Goal: Use online tool/utility: Use online tool/utility

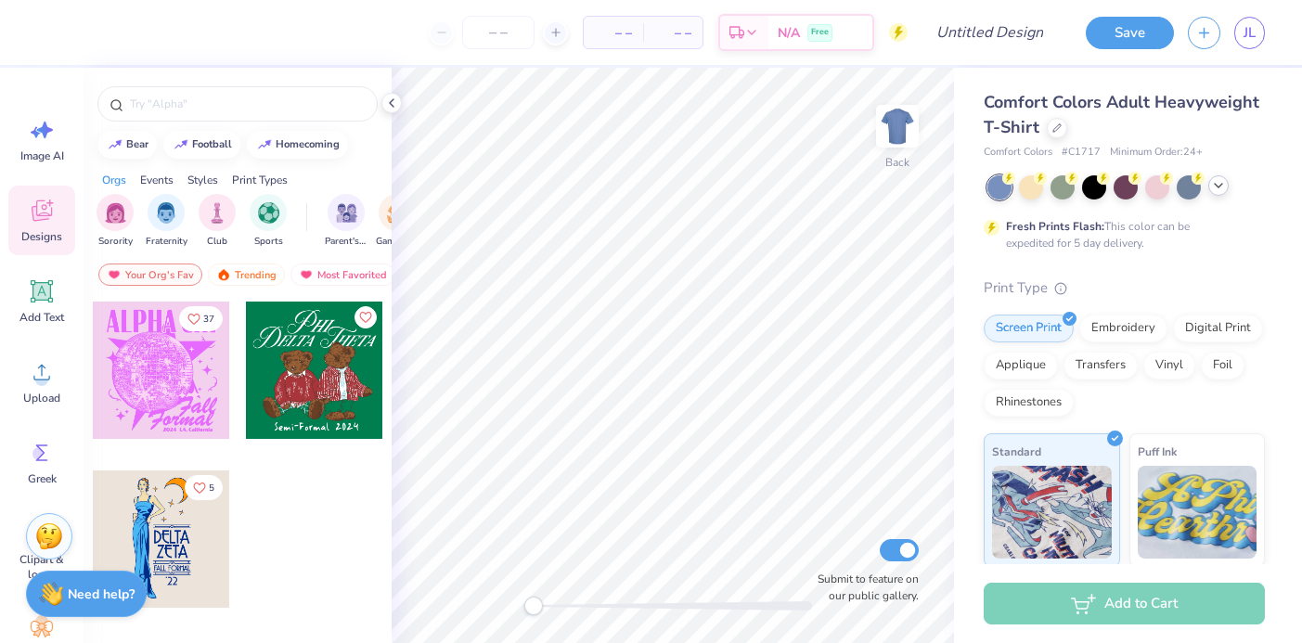
click at [1221, 192] on div at bounding box center [1219, 185] width 20 height 20
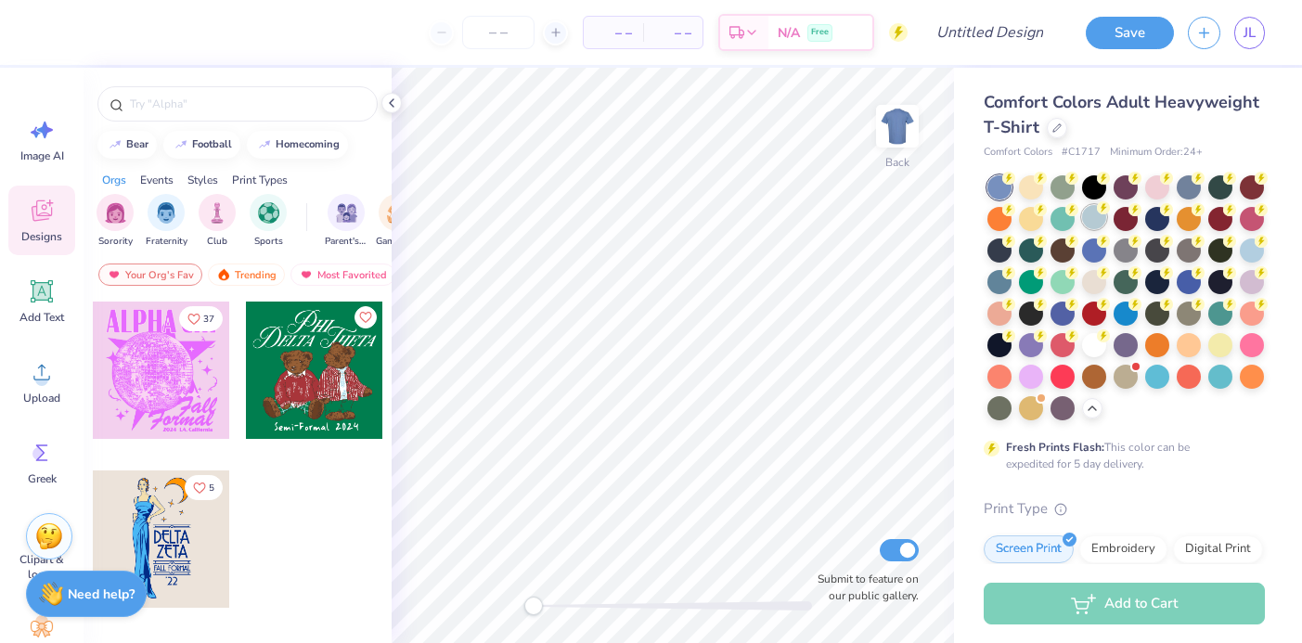
click at [1088, 223] on div at bounding box center [1094, 217] width 24 height 24
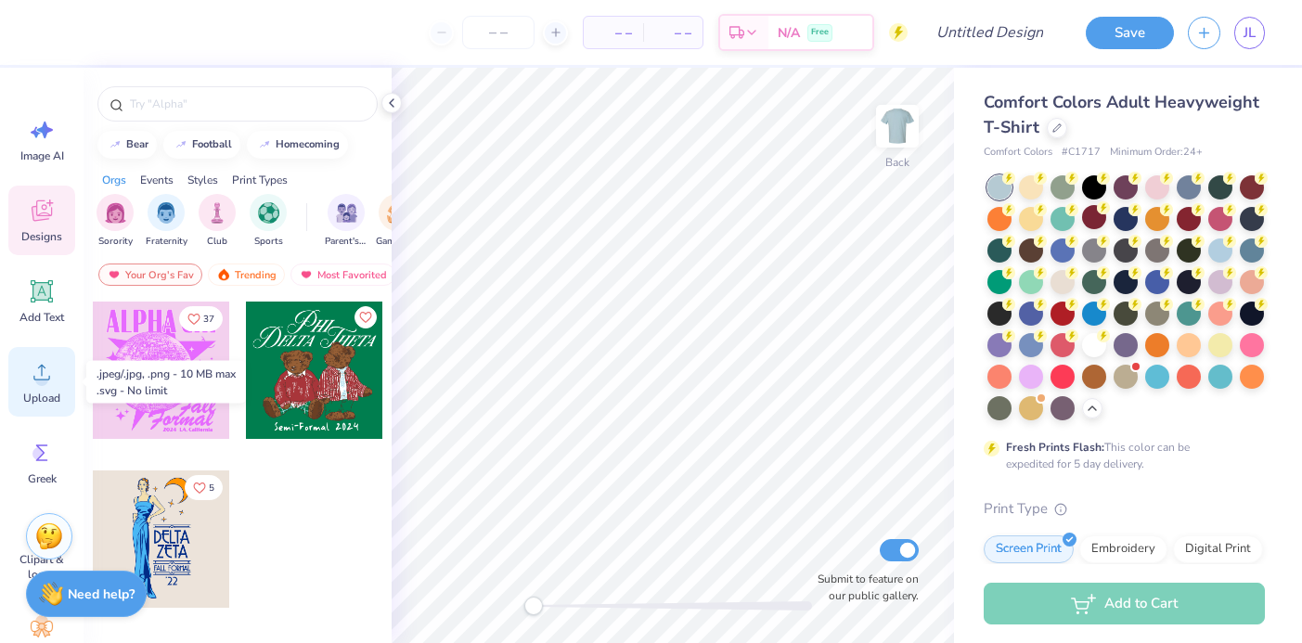
click at [38, 391] on span "Upload" at bounding box center [41, 398] width 37 height 15
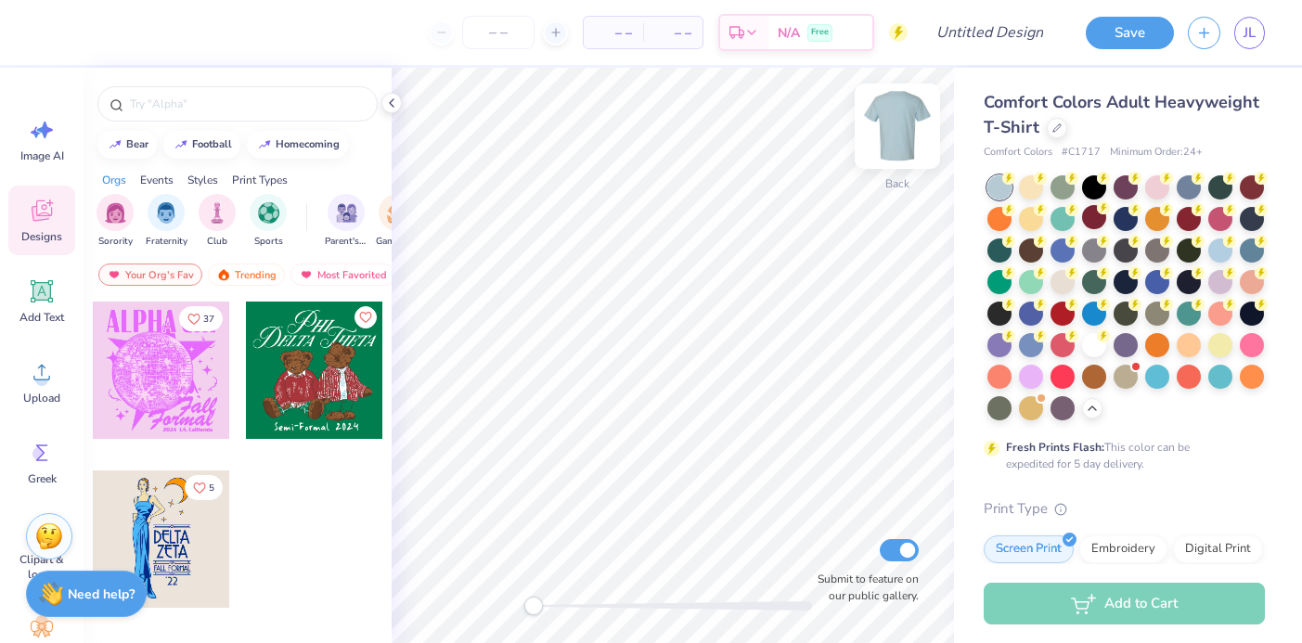
click at [908, 149] on img at bounding box center [897, 126] width 74 height 74
click at [50, 395] on span "Upload" at bounding box center [41, 398] width 37 height 15
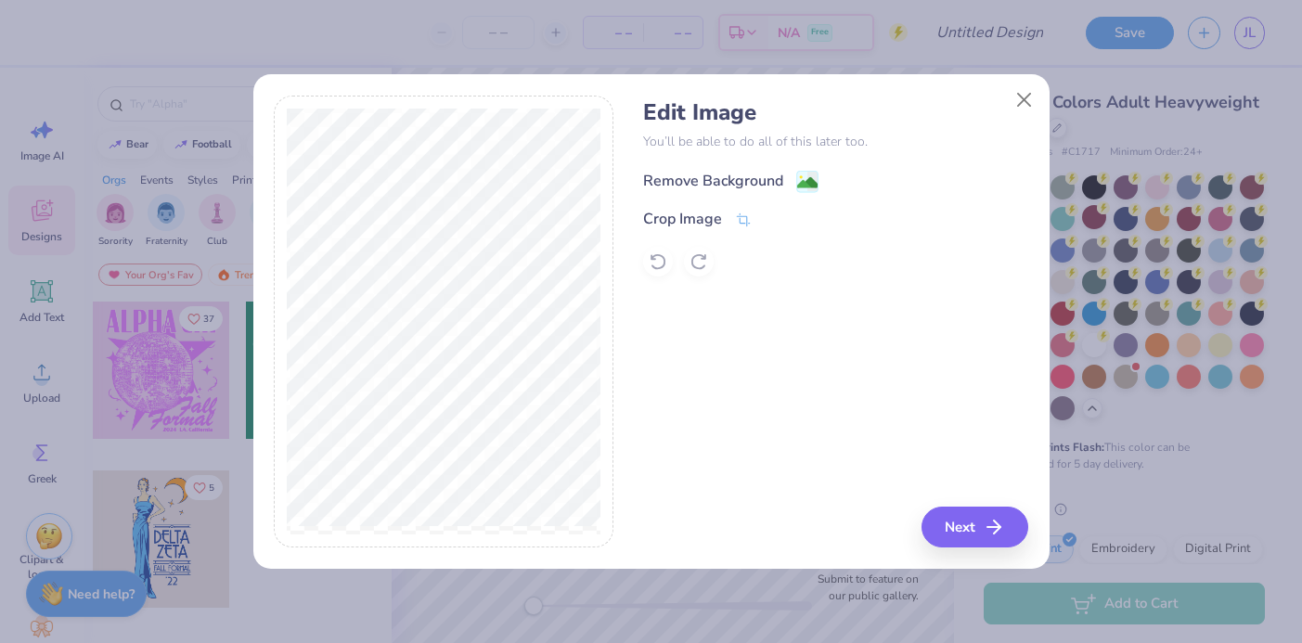
click at [760, 177] on div "Remove Background" at bounding box center [713, 181] width 140 height 22
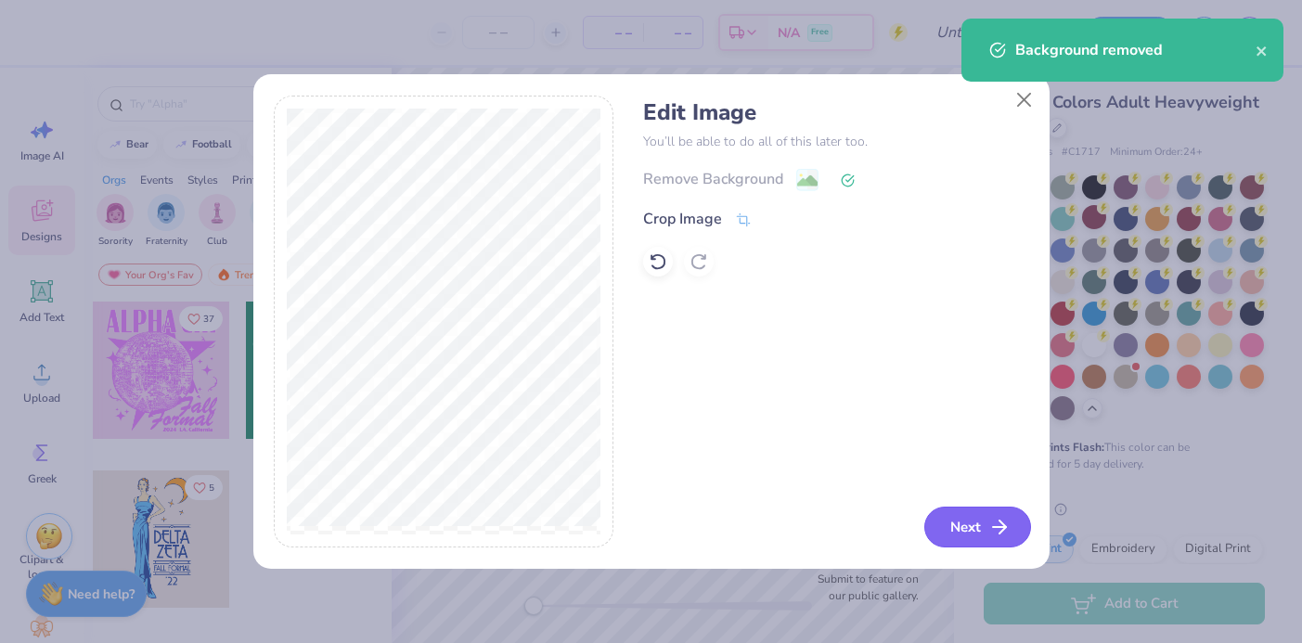
click at [968, 535] on button "Next" at bounding box center [977, 527] width 107 height 41
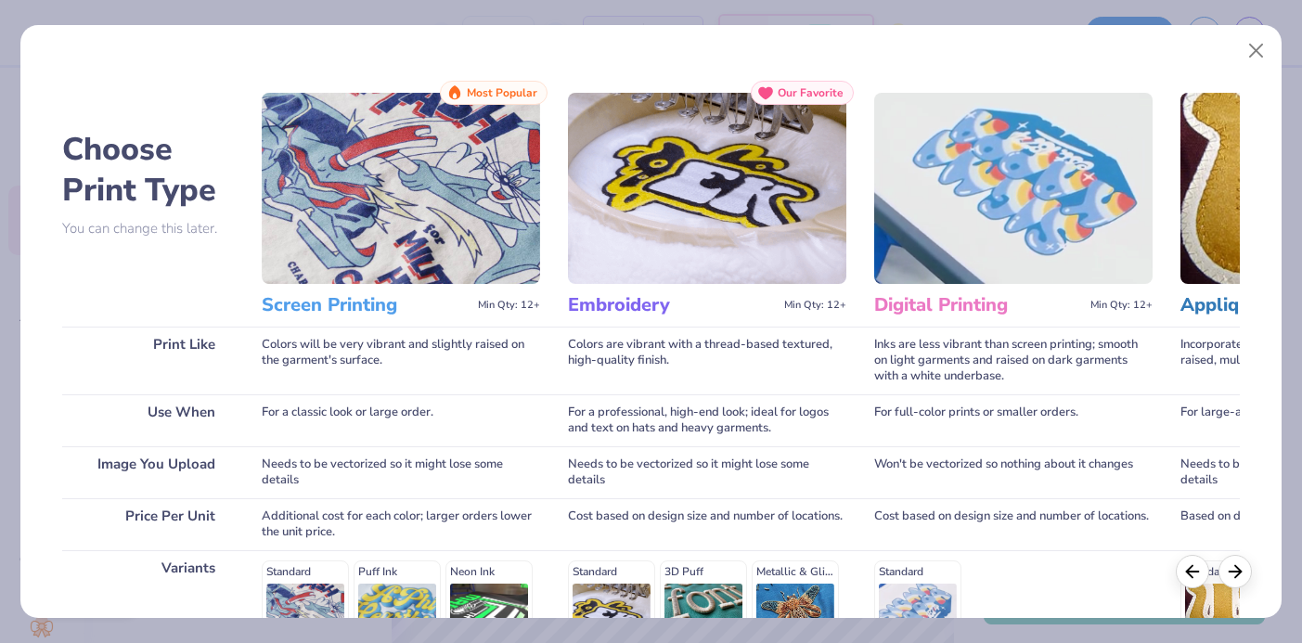
click at [365, 245] on img at bounding box center [401, 188] width 278 height 191
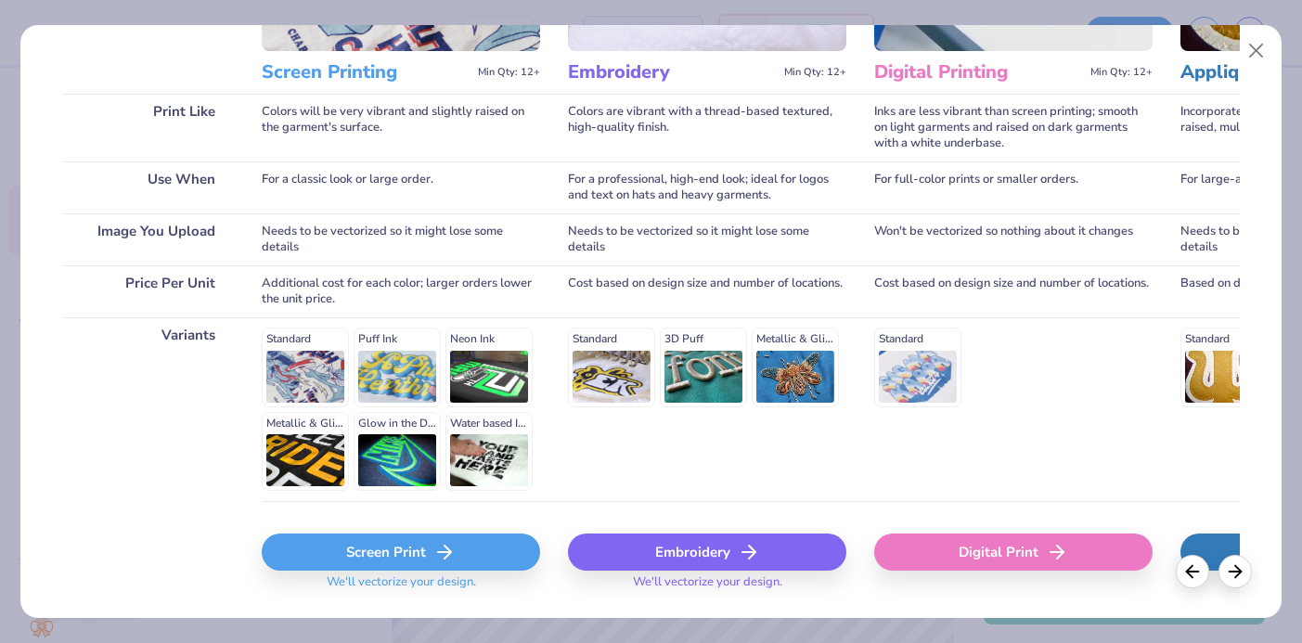
scroll to position [282, 0]
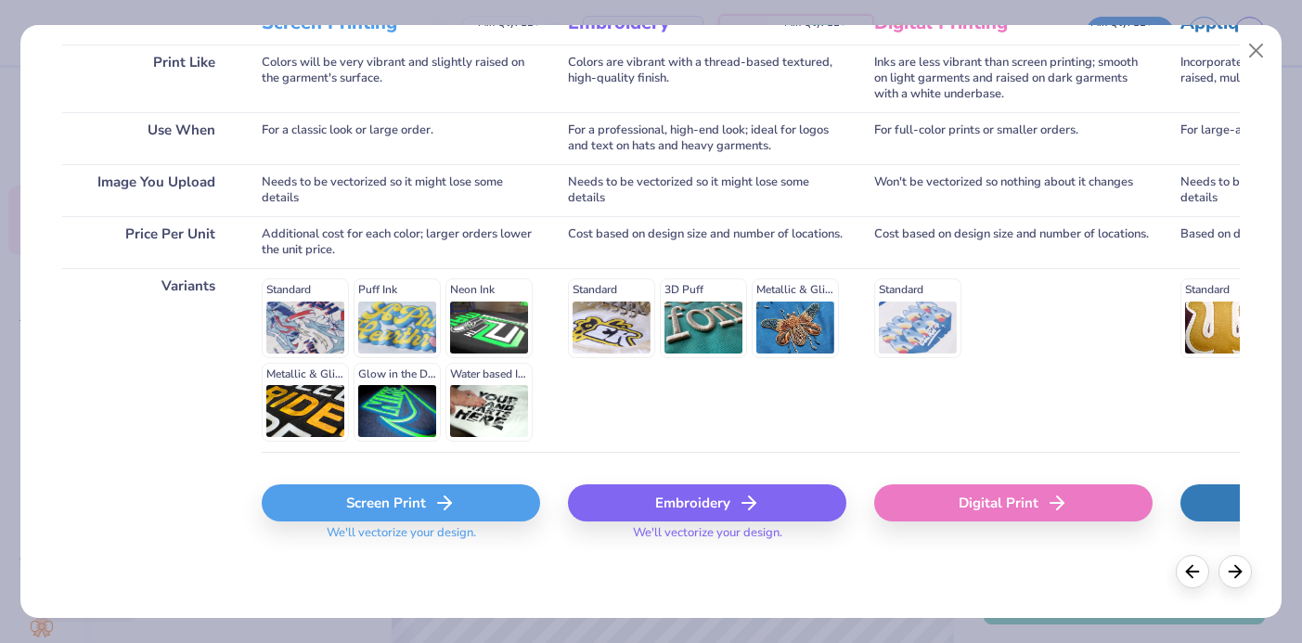
click at [433, 512] on icon at bounding box center [444, 503] width 22 height 22
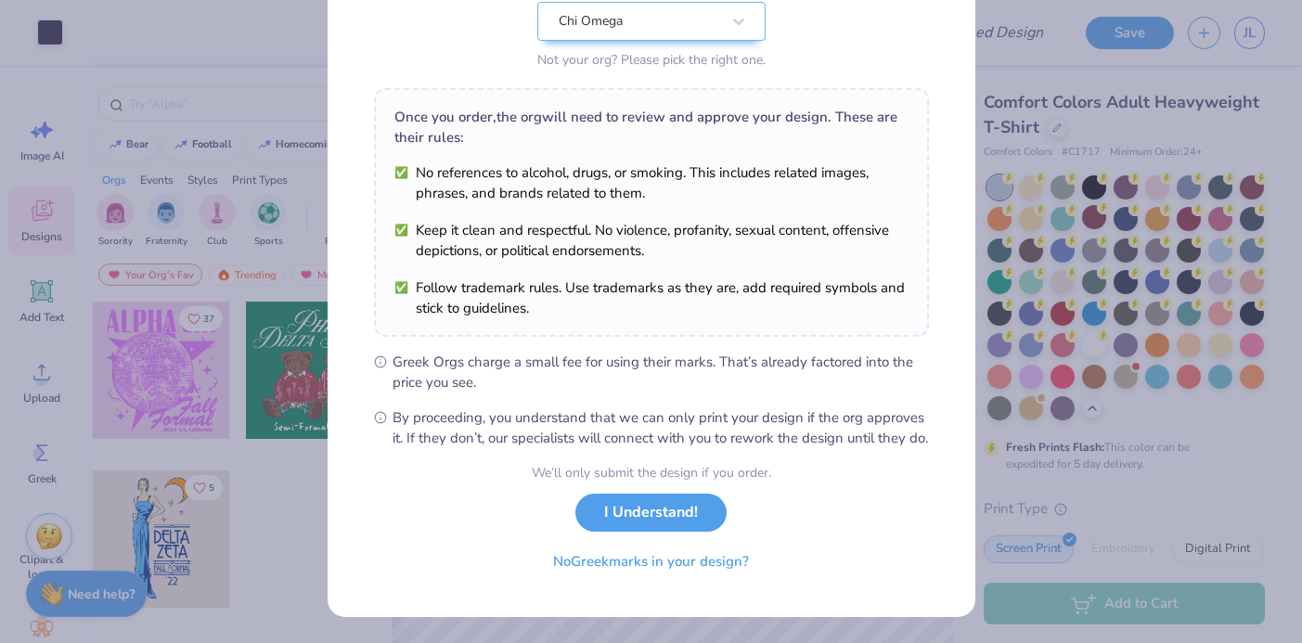
scroll to position [226, 0]
click at [697, 511] on button "I Understand!" at bounding box center [650, 508] width 151 height 38
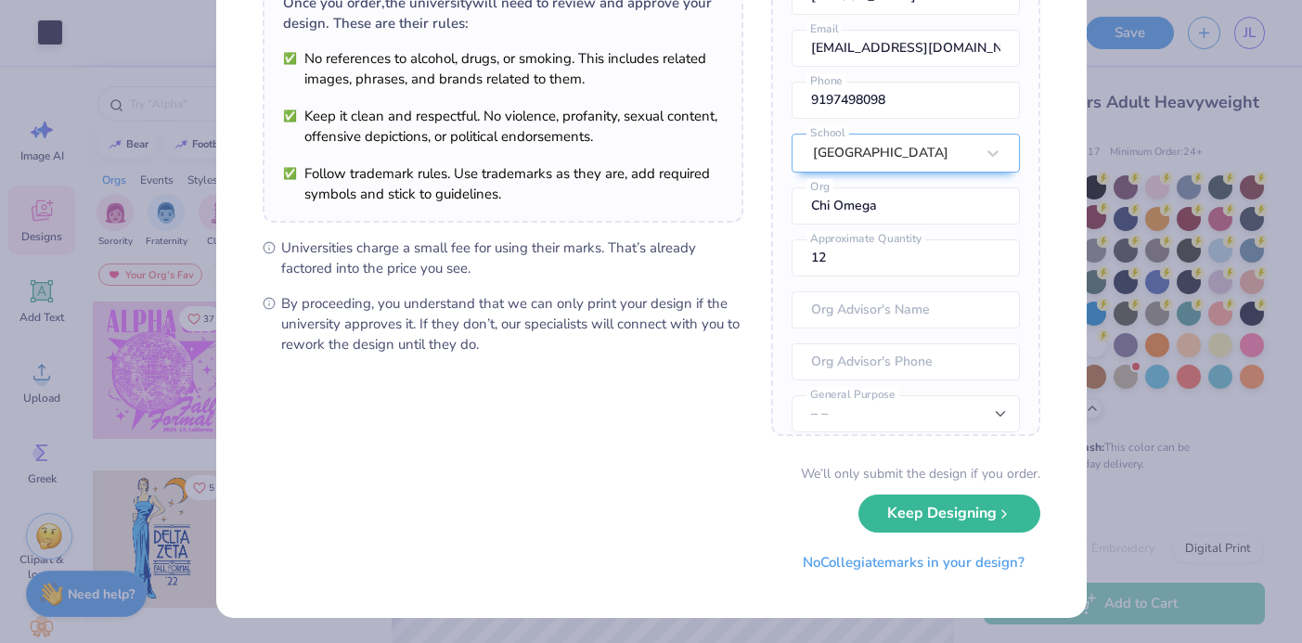
scroll to position [153, 0]
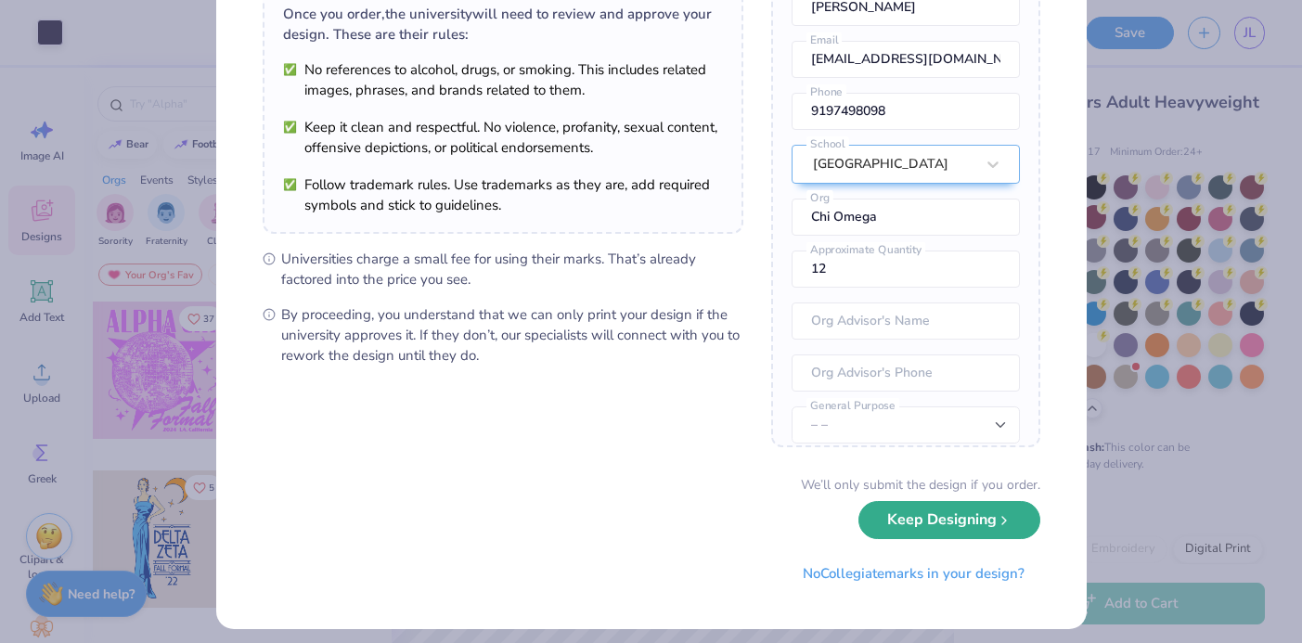
click at [926, 522] on button "Keep Designing" at bounding box center [950, 520] width 182 height 38
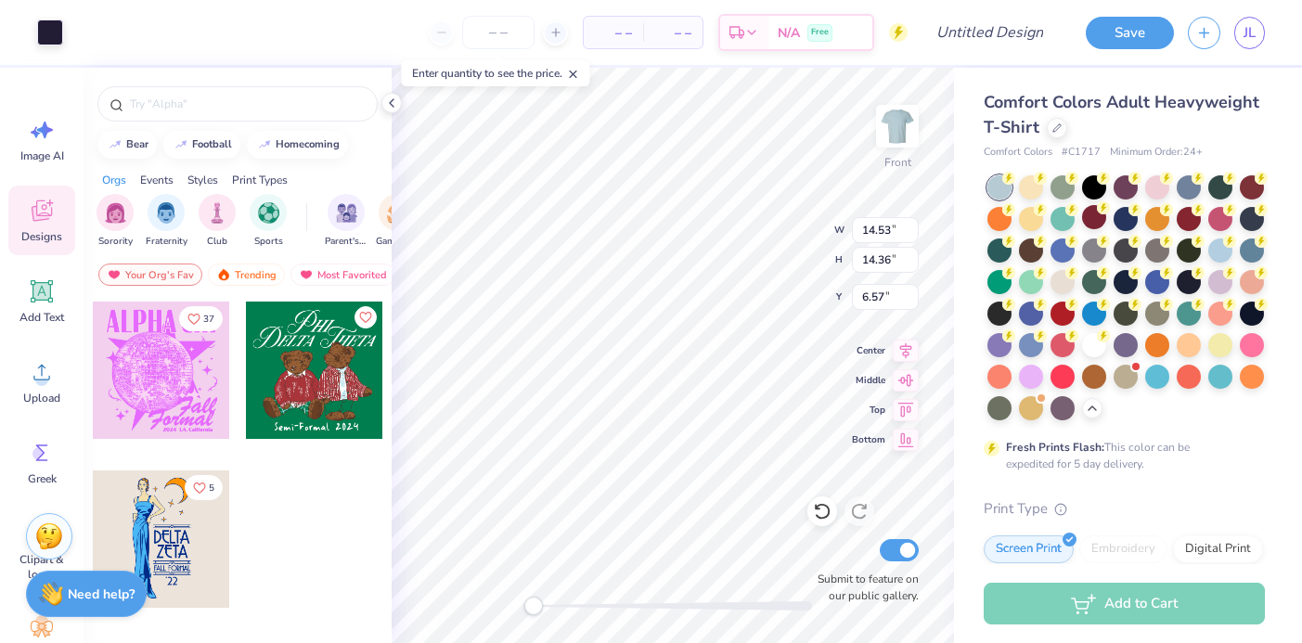
scroll to position [0, 0]
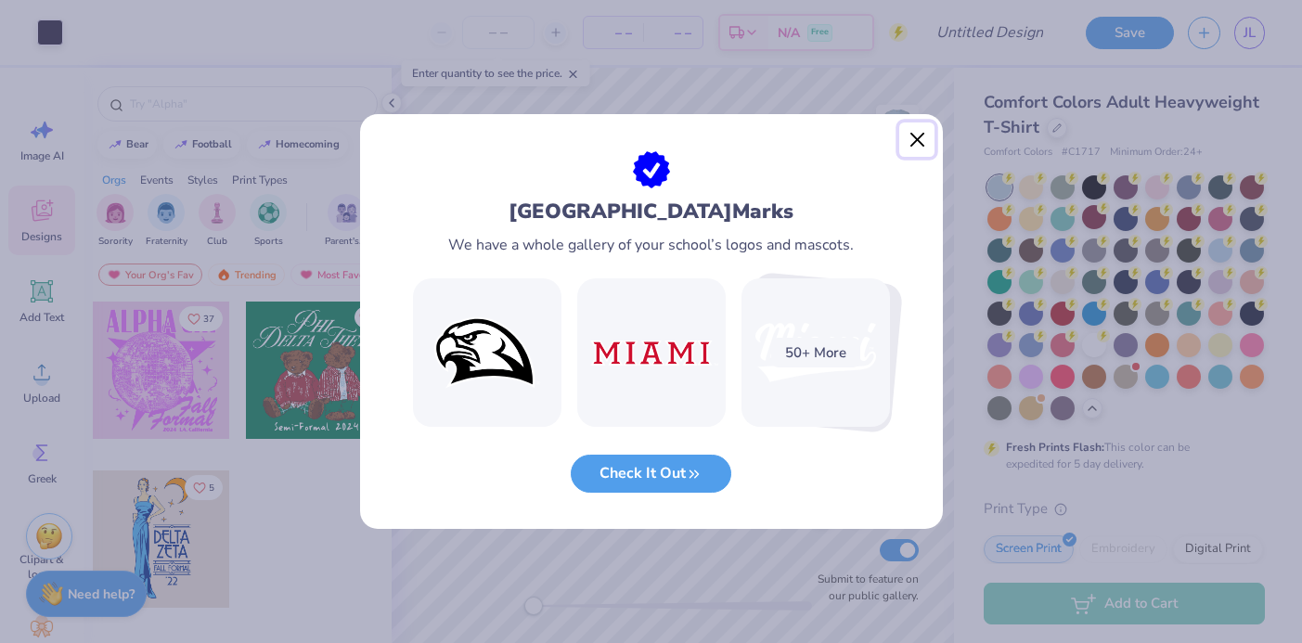
click at [917, 146] on button "Close" at bounding box center [916, 140] width 35 height 35
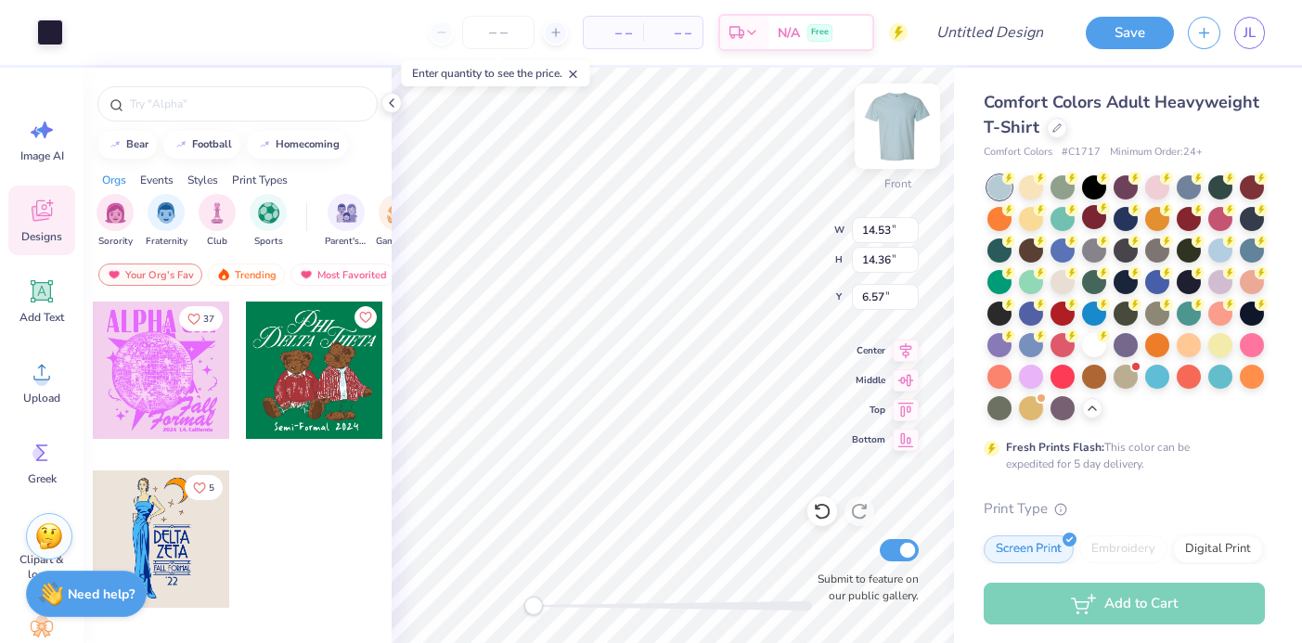
type input "13.78"
type input "13.62"
type input "5.40"
click at [894, 122] on img at bounding box center [897, 126] width 74 height 74
click at [894, 127] on img at bounding box center [897, 126] width 74 height 74
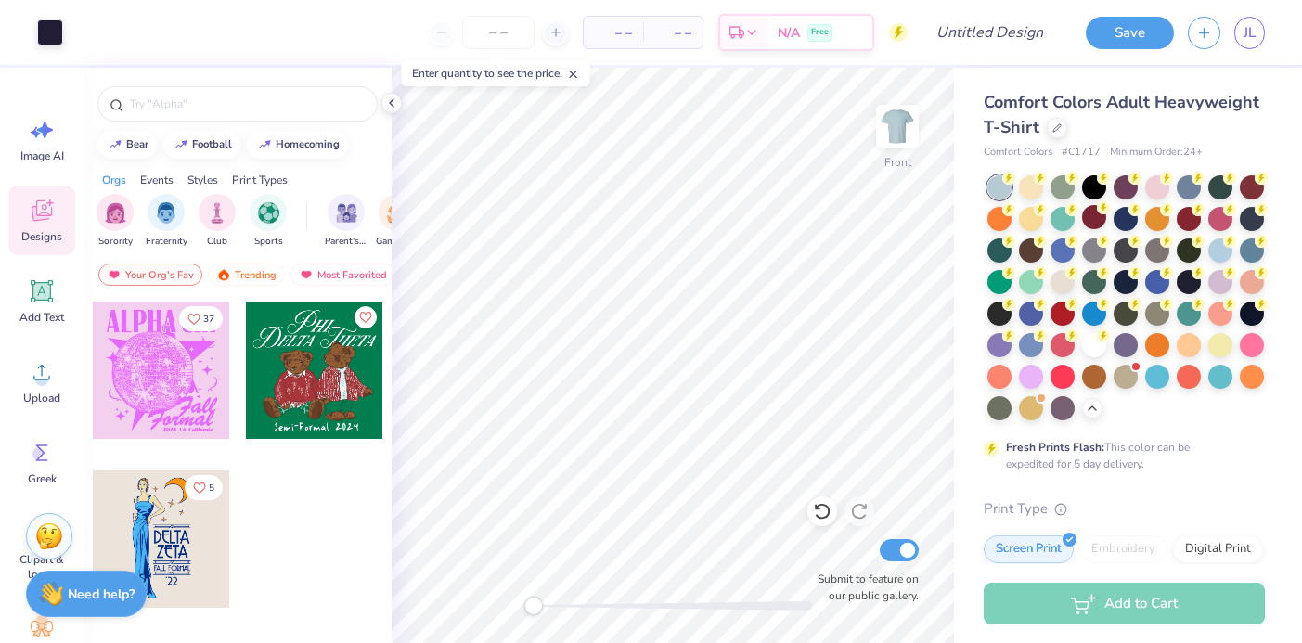
click at [894, 127] on img at bounding box center [897, 126] width 37 height 37
